Goal: Ask a question

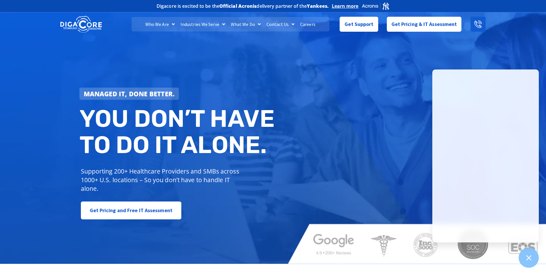
click at [477, 28] on link at bounding box center [478, 24] width 15 height 15
click at [359, 22] on span "Get Support" at bounding box center [359, 23] width 29 height 12
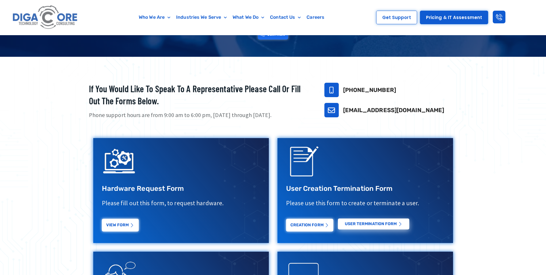
scroll to position [317, 0]
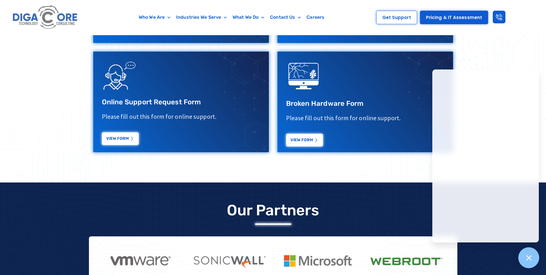
click at [531, 258] on icon at bounding box center [528, 257] width 7 height 7
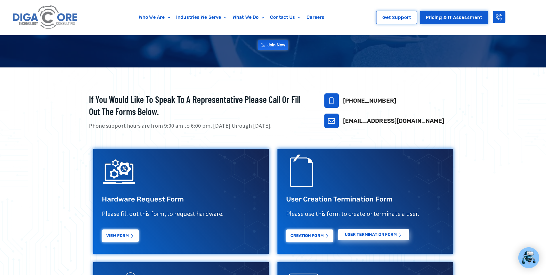
scroll to position [86, 0]
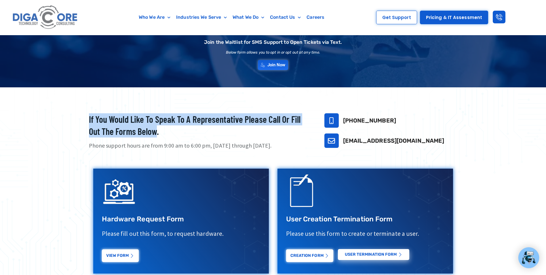
drag, startPoint x: 157, startPoint y: 133, endPoint x: 86, endPoint y: 117, distance: 73.4
click at [86, 117] on div "If you would like to speak to a representative please call or fill out the form…" at bounding box center [273, 249] width 374 height 279
click at [140, 114] on h2 "If you would like to speak to a representative please call or fill out the form…" at bounding box center [199, 125] width 221 height 24
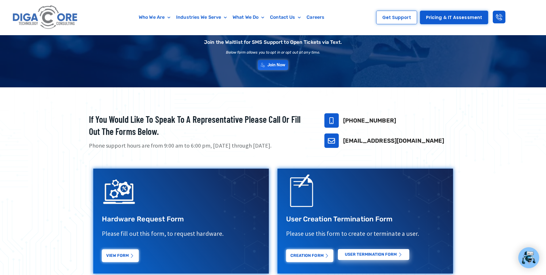
click at [140, 107] on div at bounding box center [273, 249] width 546 height 325
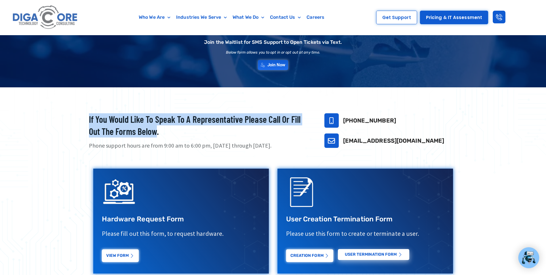
drag, startPoint x: 88, startPoint y: 120, endPoint x: 157, endPoint y: 134, distance: 69.7
click at [157, 134] on div "If you would like to speak to a representative please call or fill out the form…" at bounding box center [273, 249] width 374 height 279
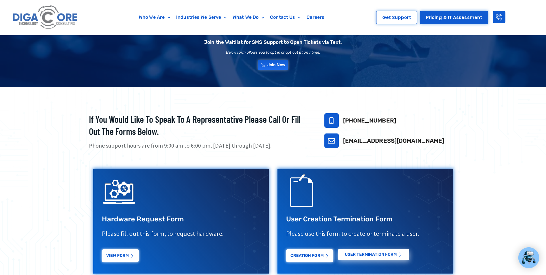
drag, startPoint x: 157, startPoint y: 134, endPoint x: 151, endPoint y: 102, distance: 32.2
click at [151, 102] on div at bounding box center [273, 249] width 546 height 325
click at [157, 132] on h2 "If you would like to speak to a representative please call or fill out the form…" at bounding box center [199, 125] width 221 height 24
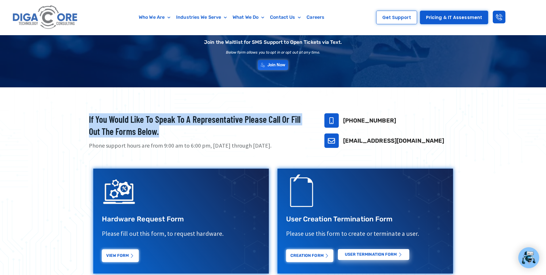
drag, startPoint x: 159, startPoint y: 134, endPoint x: 79, endPoint y: 120, distance: 81.5
click at [79, 120] on section "If you would like to speak to a representative please call or fill out the form…" at bounding box center [273, 249] width 546 height 325
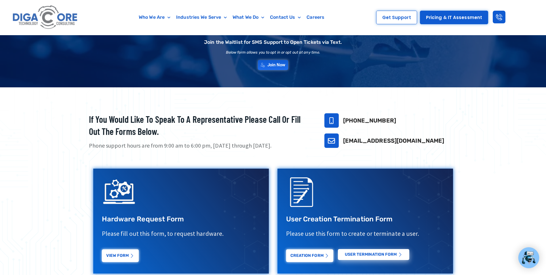
click at [265, 153] on div "If you would like to speak to a representative please call or fill out the form…" at bounding box center [273, 249] width 374 height 279
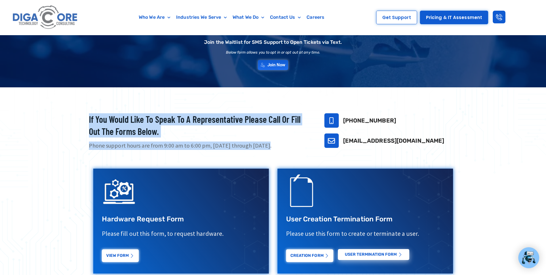
drag, startPoint x: 267, startPoint y: 144, endPoint x: 90, endPoint y: 121, distance: 179.0
click at [90, 121] on div "If you would like to speak to a representative please call or fill out the form…" at bounding box center [199, 131] width 221 height 37
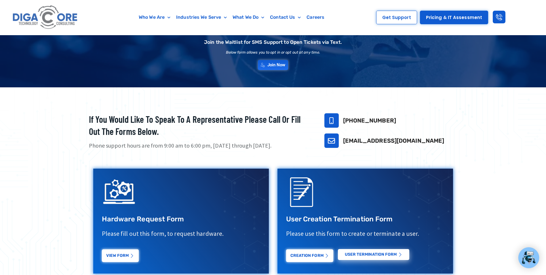
click at [168, 105] on div at bounding box center [273, 249] width 546 height 325
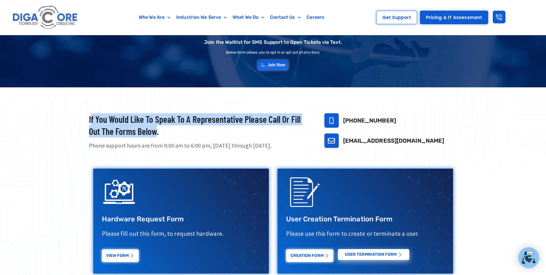
drag, startPoint x: 157, startPoint y: 134, endPoint x: 90, endPoint y: 122, distance: 67.3
click at [90, 122] on h2 "If you would like to speak to a representative please call or fill out the form…" at bounding box center [199, 125] width 221 height 24
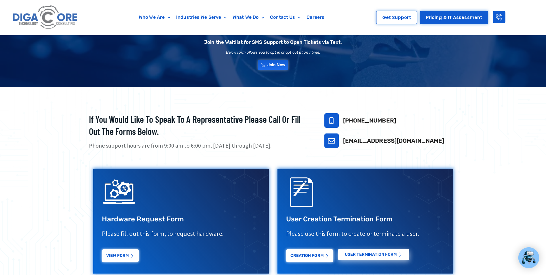
drag, startPoint x: 90, startPoint y: 122, endPoint x: 87, endPoint y: 122, distance: 3.5
click at [87, 122] on div "If you would like to speak to a representative please call or fill out the form…" at bounding box center [273, 249] width 374 height 279
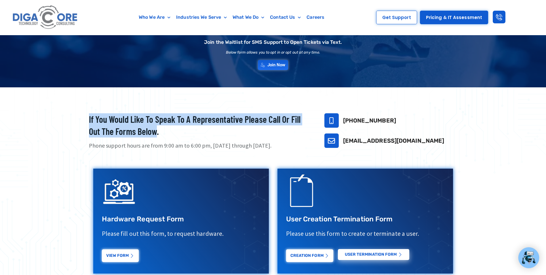
drag, startPoint x: 88, startPoint y: 119, endPoint x: 157, endPoint y: 130, distance: 69.5
click at [157, 130] on div "If you would like to speak to a representative please call or fill out the form…" at bounding box center [273, 249] width 374 height 279
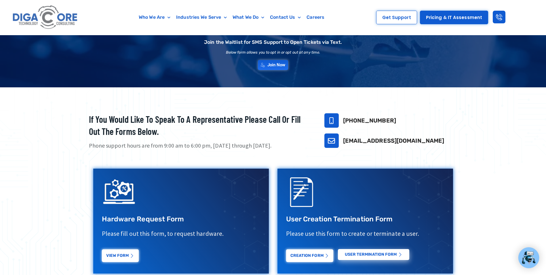
drag, startPoint x: 157, startPoint y: 130, endPoint x: 162, endPoint y: 128, distance: 5.6
click at [163, 127] on h2 "If you would like to speak to a representative please call or fill out the form…" at bounding box center [199, 125] width 221 height 24
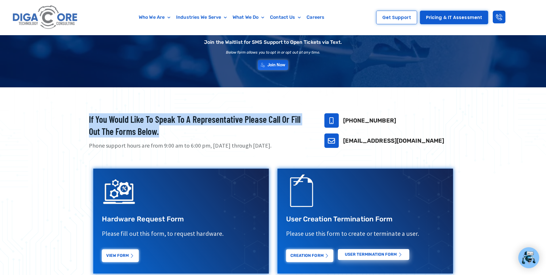
drag, startPoint x: 160, startPoint y: 133, endPoint x: 89, endPoint y: 120, distance: 72.3
click at [89, 120] on h2 "If you would like to speak to a representative please call or fill out the form…" at bounding box center [199, 125] width 221 height 24
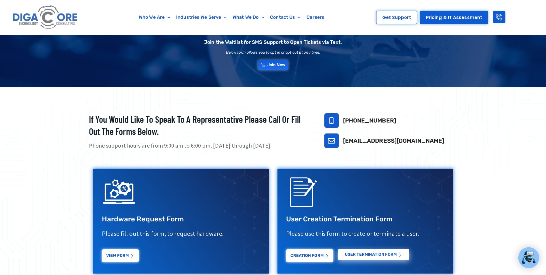
click at [102, 105] on div at bounding box center [273, 249] width 546 height 325
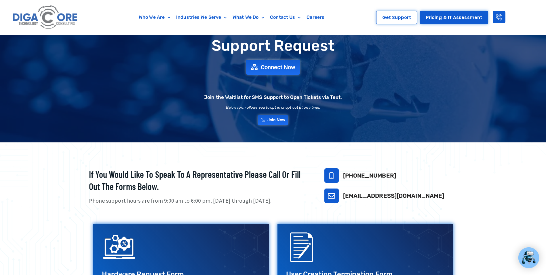
scroll to position [0, 0]
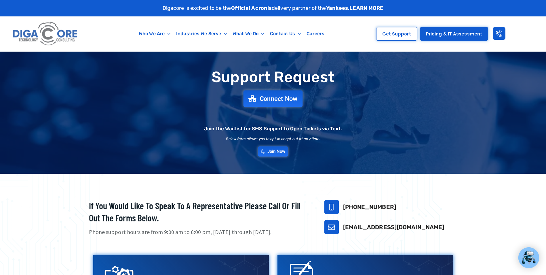
click at [269, 101] on span "Connect Now" at bounding box center [279, 98] width 38 height 6
